Goal: Entertainment & Leisure: Consume media (video, audio)

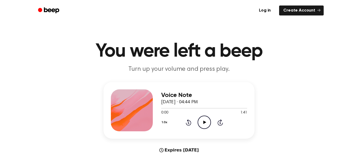
click at [196, 123] on div "1.0x Rewind 5 seconds Play Audio Skip 5 seconds" at bounding box center [204, 122] width 86 height 13
click at [203, 125] on icon "Play Audio" at bounding box center [204, 122] width 13 height 13
click at [184, 129] on div "Voice Note [DATE] · 04:44 PM 0:27 1:41 Your browser does not support the [objec…" at bounding box center [204, 110] width 86 height 42
click at [188, 123] on icon at bounding box center [188, 123] width 1 height 2
click at [185, 131] on div "Voice Note [DATE] · 04:44 PM 0:27 1:41 Your browser does not support the [objec…" at bounding box center [204, 110] width 86 height 42
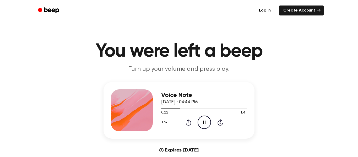
click at [186, 124] on icon at bounding box center [189, 122] width 6 height 6
click at [185, 123] on icon "Rewind 5 seconds" at bounding box center [188, 122] width 6 height 7
click at [187, 122] on icon "Rewind 5 seconds" at bounding box center [188, 122] width 6 height 7
click at [187, 115] on div "0:22 1:41" at bounding box center [204, 113] width 86 height 6
click at [185, 124] on div "1.0x Rewind 5 seconds Pause Audio Skip 5 seconds" at bounding box center [204, 122] width 86 height 13
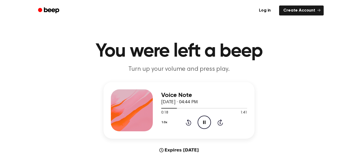
click at [186, 125] on icon "Rewind 5 seconds" at bounding box center [188, 122] width 6 height 7
click at [187, 125] on icon at bounding box center [189, 122] width 6 height 6
click at [188, 123] on icon at bounding box center [188, 123] width 1 height 2
click at [188, 121] on icon at bounding box center [189, 122] width 6 height 6
click at [187, 119] on icon "Rewind 5 seconds" at bounding box center [188, 122] width 6 height 7
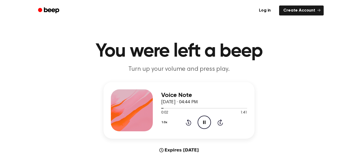
click at [200, 125] on icon "Pause Audio" at bounding box center [204, 122] width 13 height 13
click at [204, 133] on div "Voice Note [DATE] · 04:44 PM 0:02 1:41 Your browser does not support the [objec…" at bounding box center [178, 110] width 151 height 57
click at [206, 122] on icon "Play Audio" at bounding box center [204, 122] width 13 height 13
click at [205, 118] on icon "Pause Audio" at bounding box center [204, 122] width 13 height 13
click at [201, 125] on icon "Play Audio" at bounding box center [204, 122] width 13 height 13
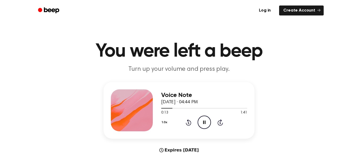
click at [186, 122] on icon "Rewind 5 seconds" at bounding box center [188, 122] width 6 height 7
click at [206, 125] on icon "Pause Audio" at bounding box center [204, 122] width 13 height 13
click at [204, 121] on icon "Play Audio" at bounding box center [204, 122] width 13 height 13
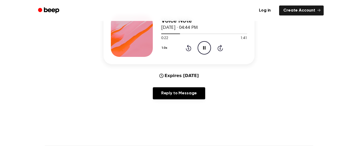
scroll to position [75, 0]
click at [212, 47] on div "1.0x Rewind 5 seconds Pause Audio Skip 5 seconds" at bounding box center [204, 47] width 86 height 13
click at [212, 53] on div "1.0x Rewind 5 seconds Pause Audio Skip 5 seconds" at bounding box center [204, 47] width 86 height 13
click at [207, 53] on circle at bounding box center [204, 47] width 13 height 13
click at [206, 45] on icon "Play Audio" at bounding box center [204, 47] width 13 height 13
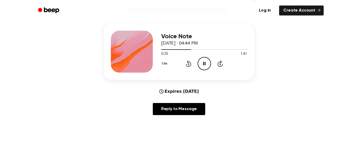
scroll to position [58, 0]
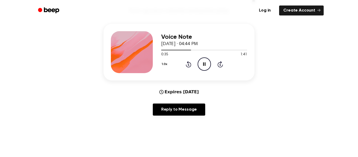
click at [206, 68] on icon "Pause Audio" at bounding box center [204, 63] width 13 height 13
click at [200, 63] on icon "Play Audio" at bounding box center [204, 63] width 13 height 13
click at [188, 65] on icon at bounding box center [188, 65] width 1 height 2
click at [189, 63] on icon at bounding box center [189, 64] width 6 height 6
click at [191, 66] on icon "Rewind 5 seconds" at bounding box center [188, 64] width 6 height 7
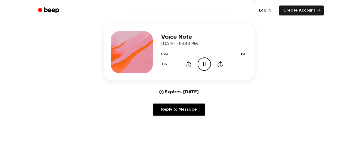
click at [186, 64] on icon at bounding box center [189, 64] width 6 height 6
click at [188, 65] on icon at bounding box center [188, 65] width 1 height 2
click at [187, 67] on icon at bounding box center [189, 64] width 6 height 6
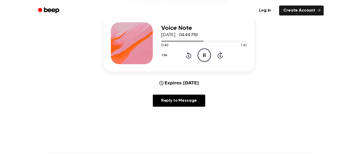
scroll to position [76, 0]
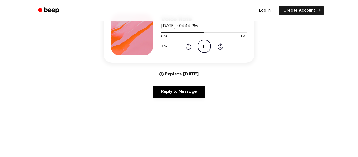
click at [186, 48] on icon at bounding box center [189, 46] width 6 height 6
click at [187, 46] on icon "Rewind 5 seconds" at bounding box center [188, 46] width 6 height 7
click at [188, 49] on icon "Rewind 5 seconds" at bounding box center [188, 46] width 6 height 7
click at [187, 48] on icon "Rewind 5 seconds" at bounding box center [188, 46] width 6 height 7
click at [188, 47] on icon at bounding box center [188, 47] width 1 height 2
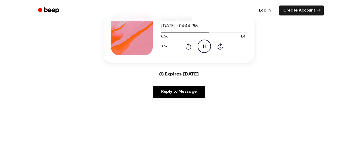
click at [185, 54] on div "Voice Note [DATE] · 04:44 PM 0:56 1:41 Your browser does not support the [objec…" at bounding box center [204, 34] width 86 height 42
click at [188, 47] on icon "Rewind 5 seconds" at bounding box center [188, 46] width 6 height 7
click at [187, 47] on icon "Rewind 5 seconds" at bounding box center [188, 46] width 6 height 7
click at [188, 47] on icon at bounding box center [188, 47] width 1 height 2
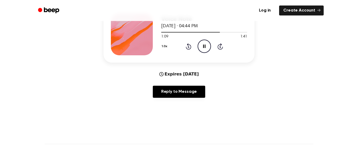
click at [178, 50] on div "1.0x Rewind 5 seconds Pause Audio Skip 5 seconds" at bounding box center [204, 46] width 86 height 13
click at [185, 48] on icon "Rewind 5 seconds" at bounding box center [188, 46] width 6 height 7
click at [190, 47] on icon "Rewind 5 seconds" at bounding box center [188, 46] width 6 height 7
click at [188, 54] on div "Voice Note [DATE] · 04:44 PM 1:13 1:41 Your browser does not support the [objec…" at bounding box center [204, 34] width 86 height 42
click at [186, 48] on icon at bounding box center [189, 46] width 6 height 6
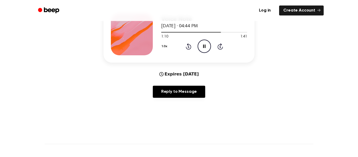
click at [188, 47] on icon at bounding box center [188, 47] width 1 height 2
click at [187, 55] on div "Voice Note [DATE] · 04:44 PM 1:13 1:41 Your browser does not support the [objec…" at bounding box center [178, 34] width 151 height 57
click at [189, 46] on icon at bounding box center [188, 47] width 1 height 2
click at [197, 51] on div "1.0x Rewind 5 seconds Pause Audio Skip 5 seconds" at bounding box center [204, 46] width 86 height 13
click at [202, 48] on icon "Pause Audio" at bounding box center [204, 46] width 13 height 13
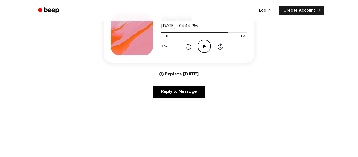
click at [188, 47] on icon at bounding box center [188, 47] width 1 height 2
click at [204, 49] on icon "Play Audio" at bounding box center [204, 46] width 13 height 13
click at [191, 48] on div "1.0x Rewind 5 seconds Pause Audio Skip 5 seconds" at bounding box center [204, 46] width 86 height 13
click at [188, 47] on icon "Rewind 5 seconds" at bounding box center [188, 46] width 6 height 7
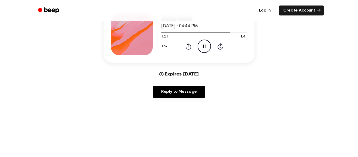
click at [189, 49] on icon at bounding box center [189, 46] width 6 height 6
click at [188, 47] on icon "Rewind 5 seconds" at bounding box center [188, 46] width 6 height 7
click at [186, 50] on icon "Rewind 5 seconds" at bounding box center [188, 46] width 6 height 7
click at [188, 47] on icon at bounding box center [188, 47] width 1 height 2
click at [204, 48] on icon at bounding box center [204, 46] width 2 height 3
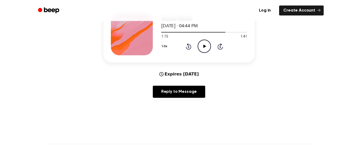
click at [188, 47] on icon at bounding box center [188, 47] width 1 height 2
click at [202, 49] on icon "Play Audio" at bounding box center [204, 46] width 13 height 13
click at [206, 48] on icon "Pause Audio" at bounding box center [204, 46] width 13 height 13
